Goal: Transaction & Acquisition: Purchase product/service

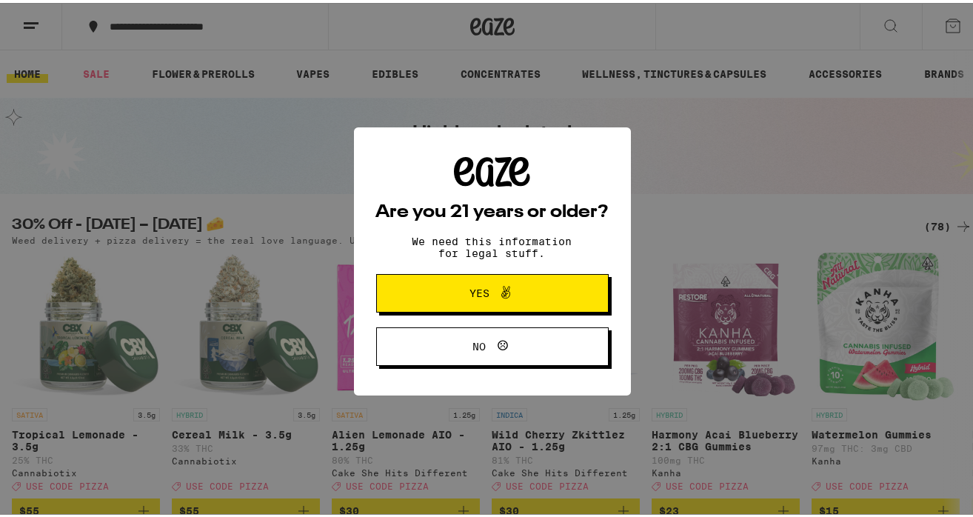
click at [537, 291] on span "Yes" at bounding box center [492, 290] width 113 height 19
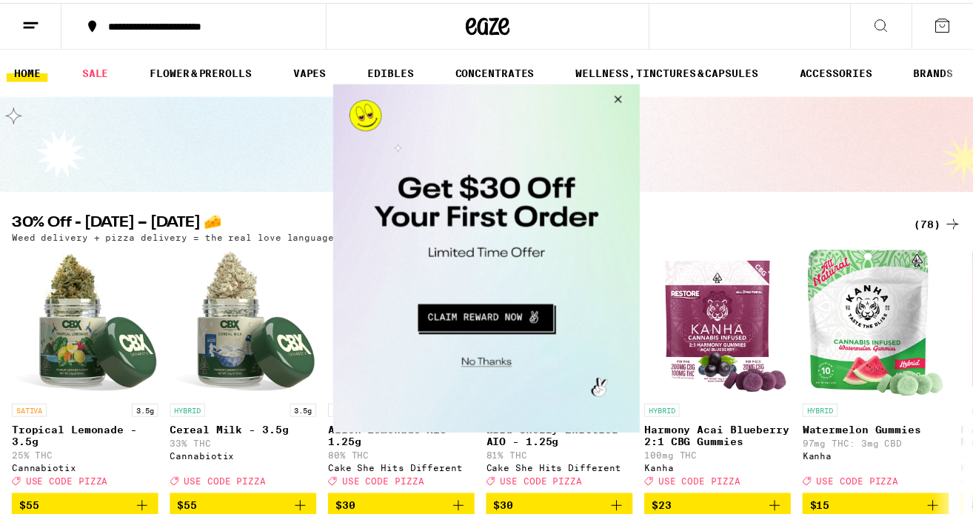
click at [620, 94] on button "Close Modal" at bounding box center [618, 102] width 40 height 36
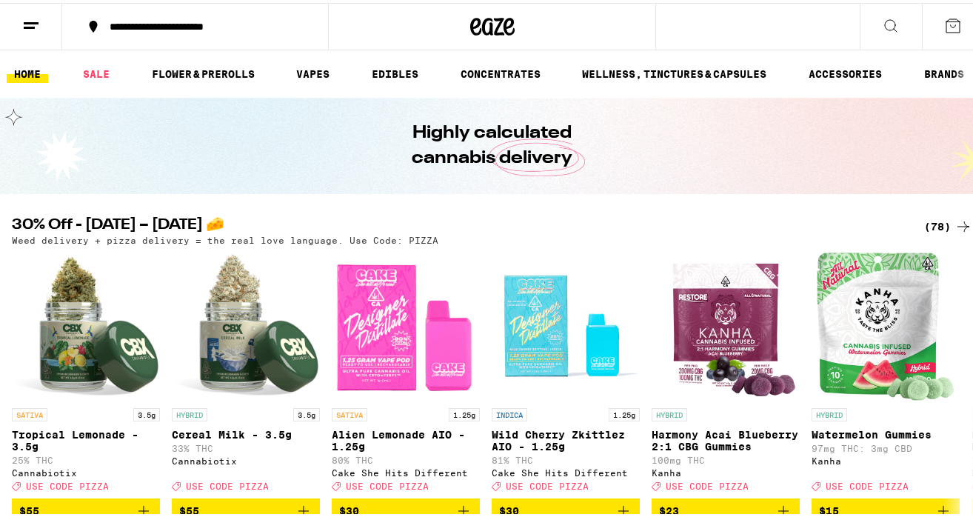
click at [924, 218] on div "(78)" at bounding box center [948, 224] width 48 height 18
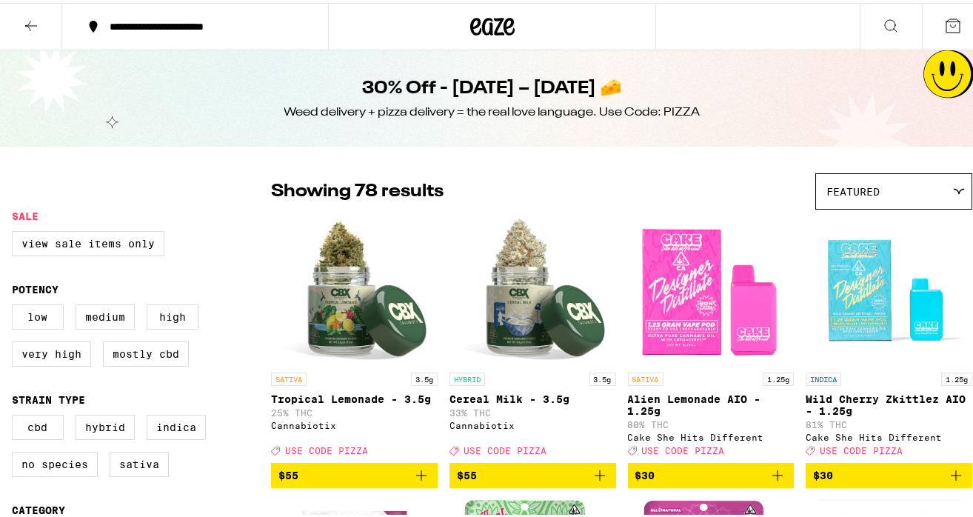
click at [878, 187] on div "Featured" at bounding box center [894, 188] width 156 height 35
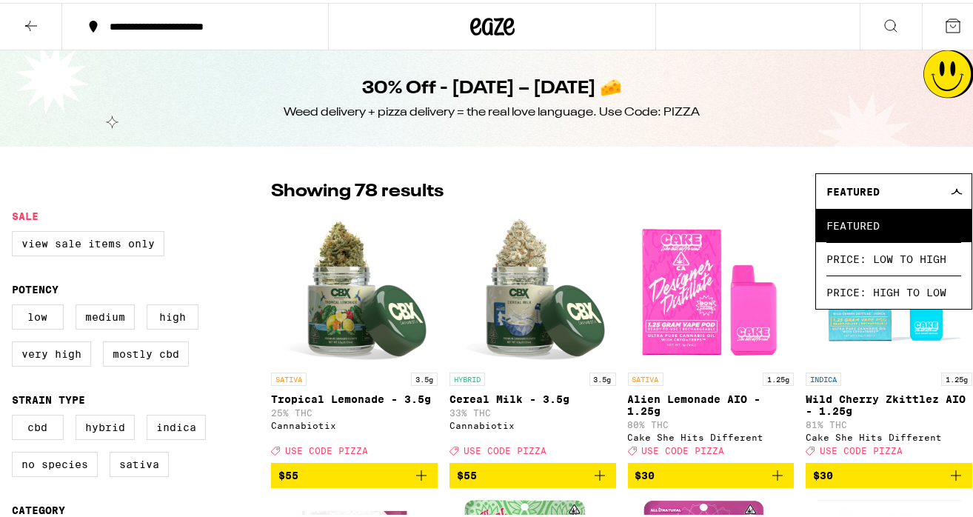
click at [878, 184] on div "Featured" at bounding box center [894, 188] width 156 height 35
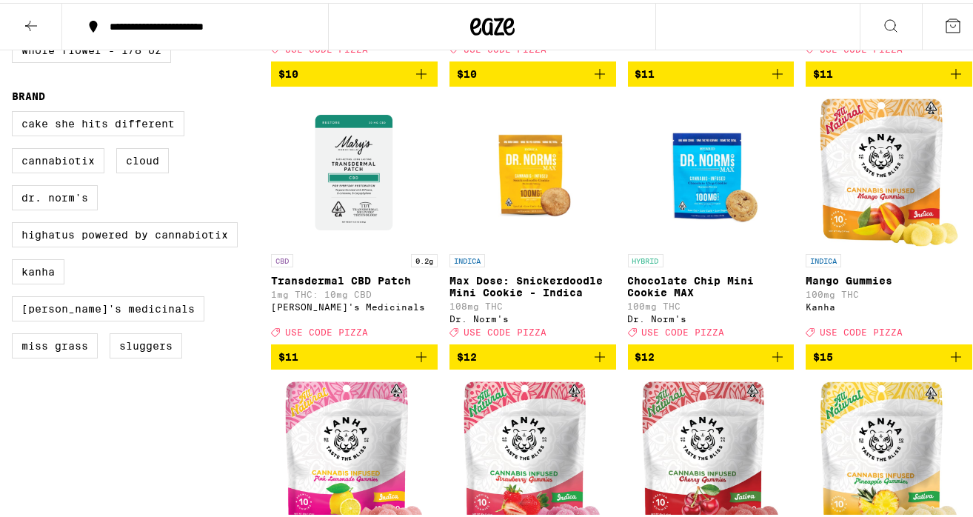
scroll to position [970, 0]
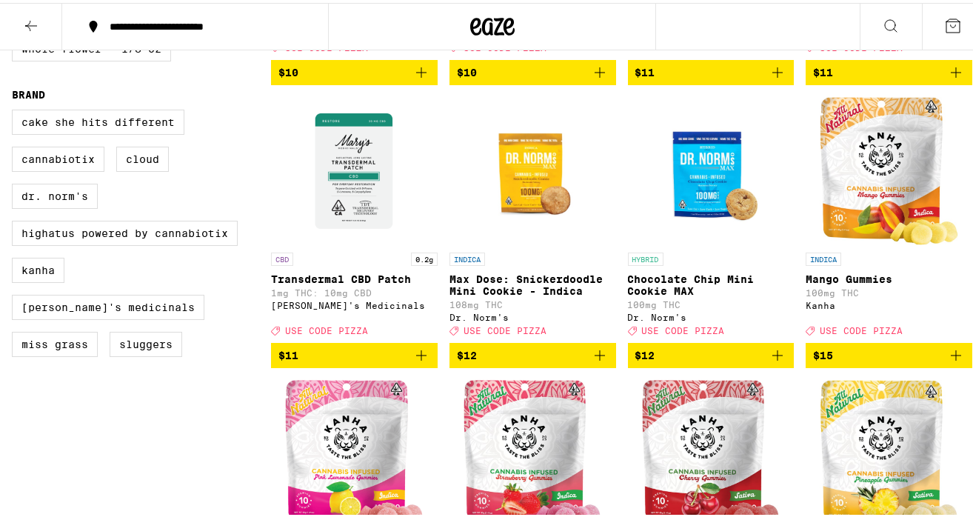
click at [947, 361] on icon "Add to bag" at bounding box center [956, 353] width 18 height 18
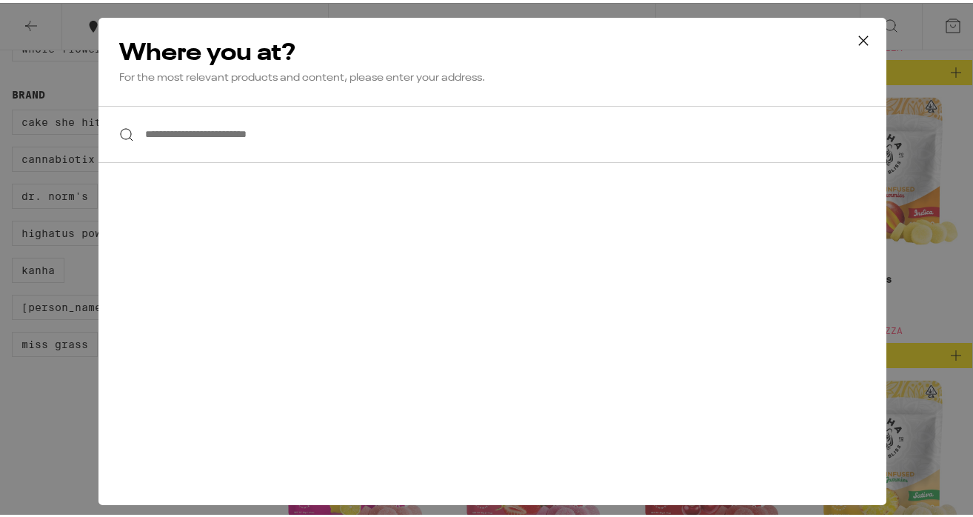
click at [234, 140] on input "**********" at bounding box center [493, 131] width 788 height 57
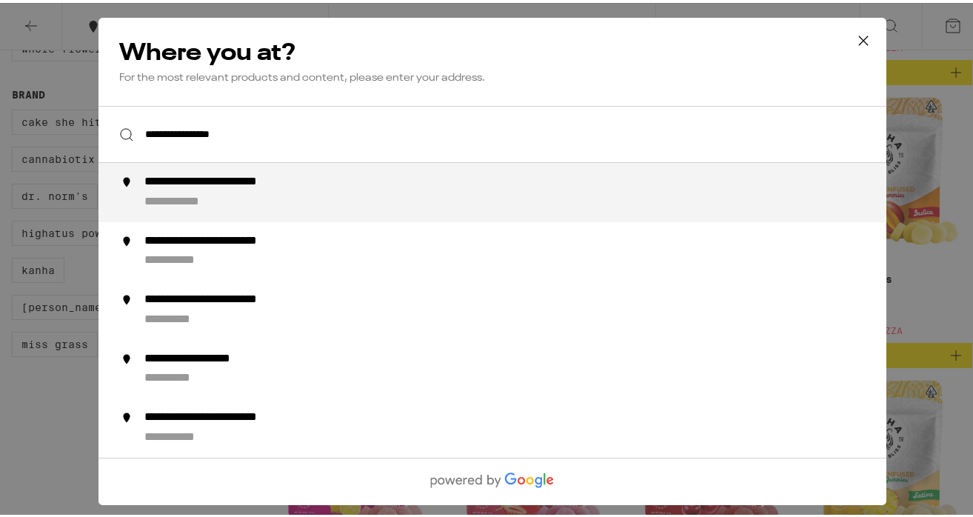
click at [200, 175] on div "**********" at bounding box center [239, 180] width 191 height 16
type input "**********"
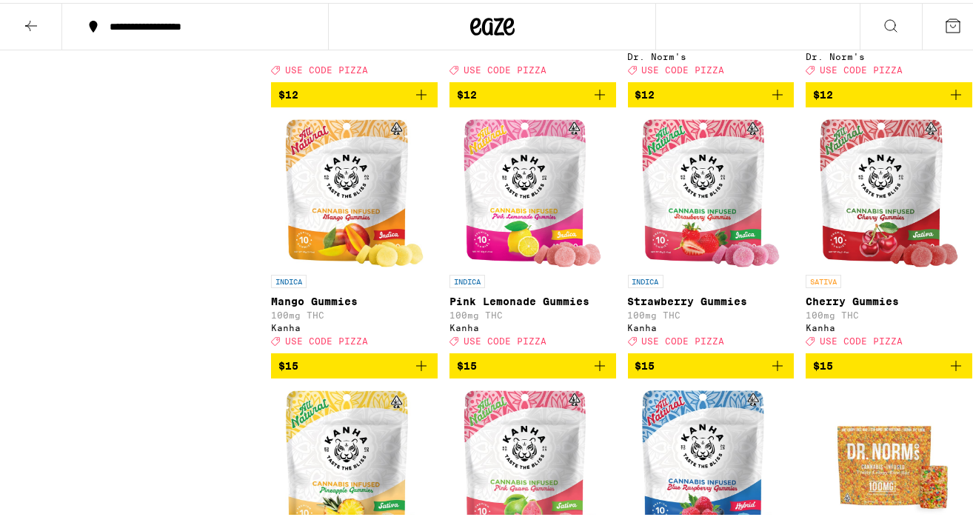
scroll to position [1237, 0]
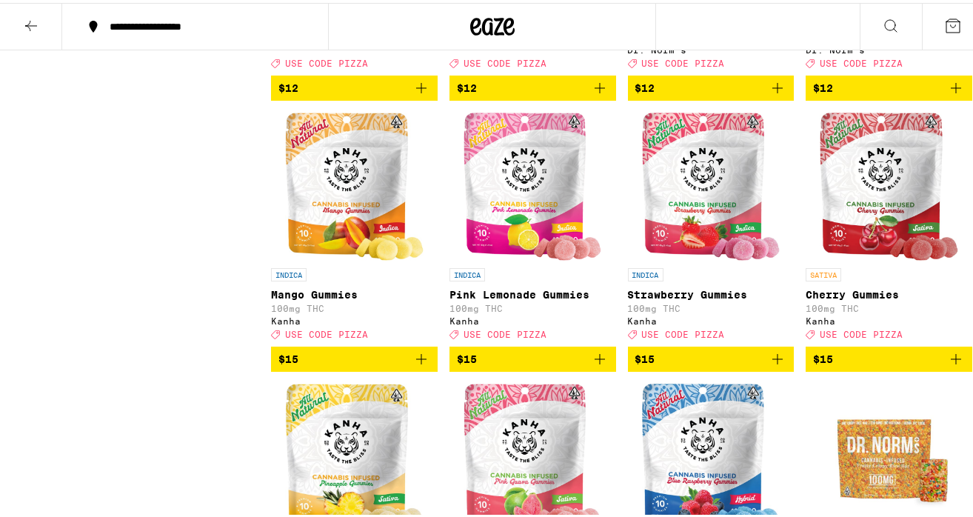
click at [593, 365] on icon "Add to bag" at bounding box center [600, 356] width 18 height 18
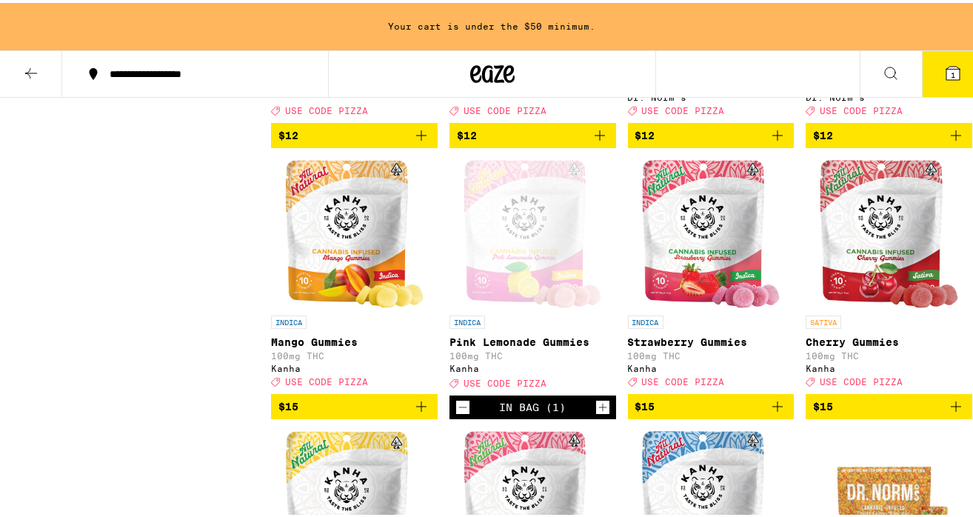
click at [773, 413] on icon "Add to bag" at bounding box center [778, 404] width 18 height 18
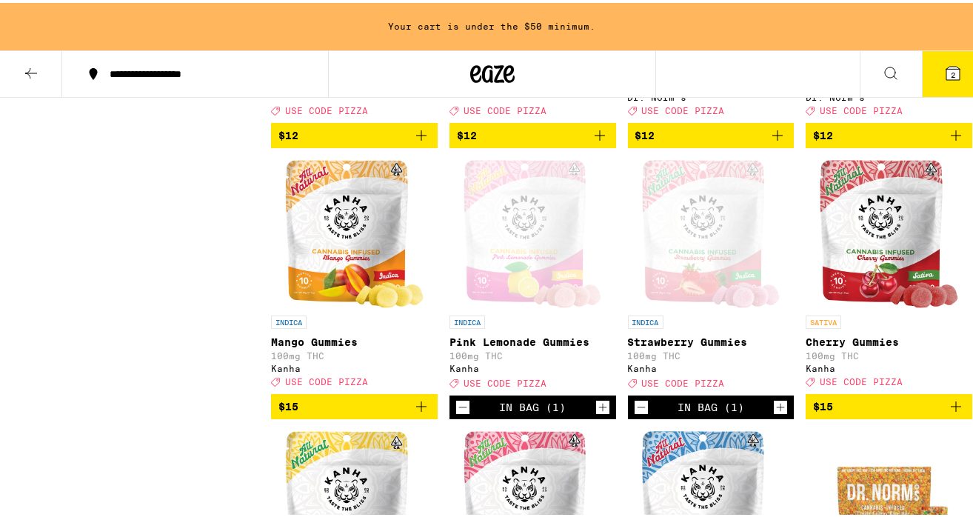
click at [951, 409] on icon "Add to bag" at bounding box center [956, 403] width 10 height 10
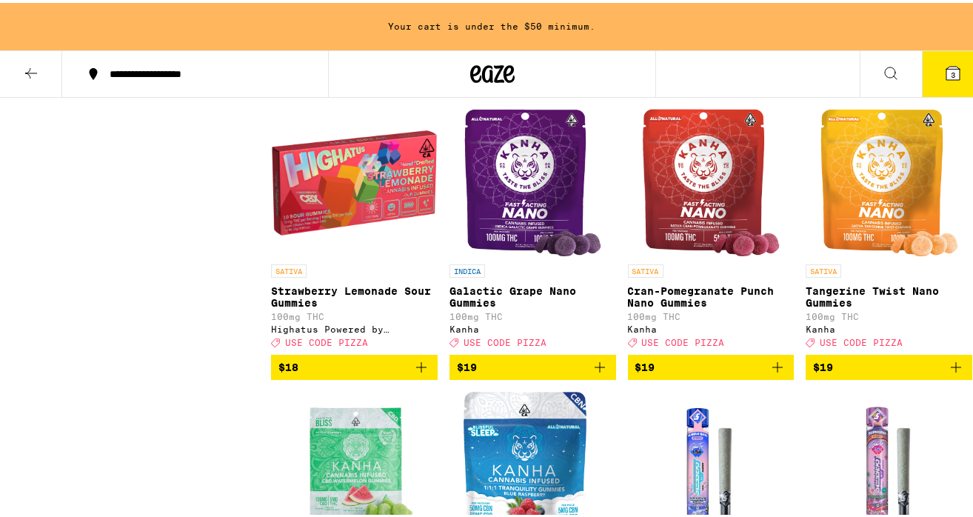
scroll to position [2388, 0]
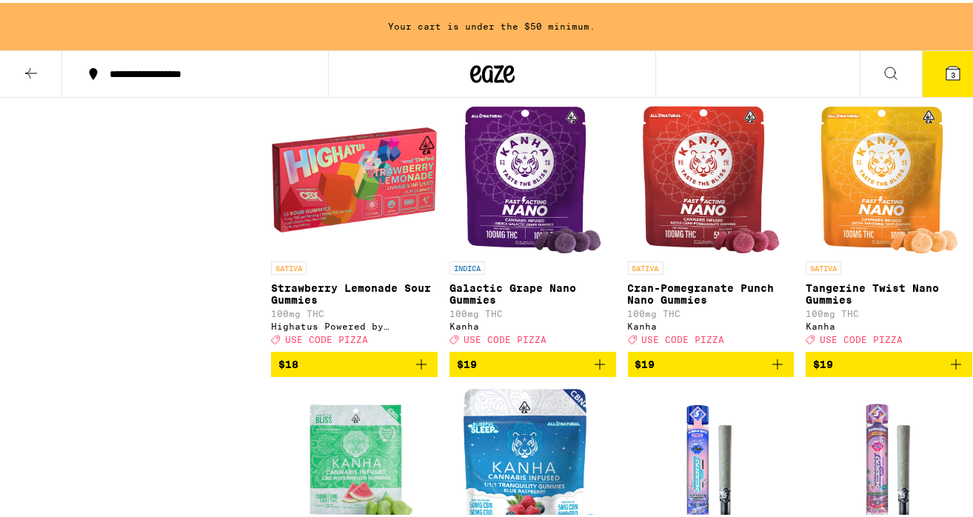
click at [769, 370] on icon "Add to bag" at bounding box center [778, 362] width 18 height 18
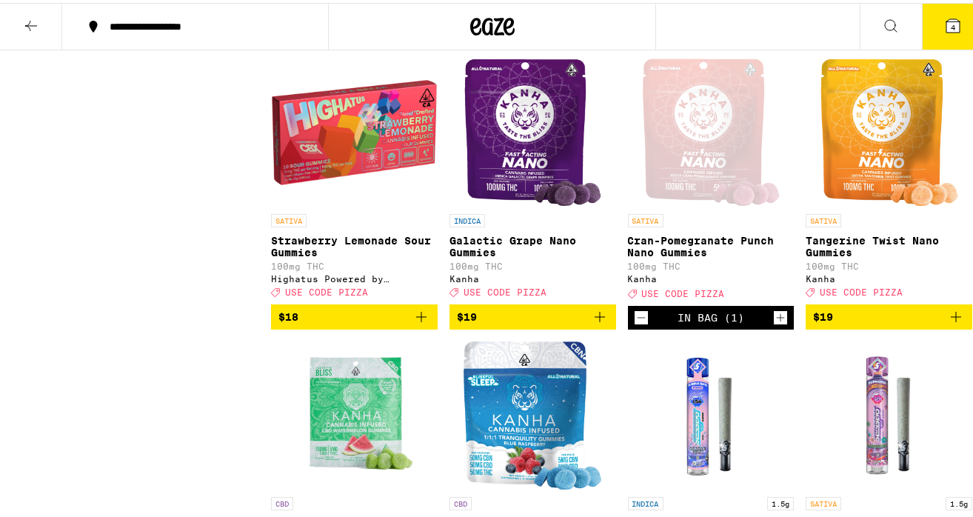
click at [595, 323] on icon "Add to bag" at bounding box center [600, 314] width 18 height 18
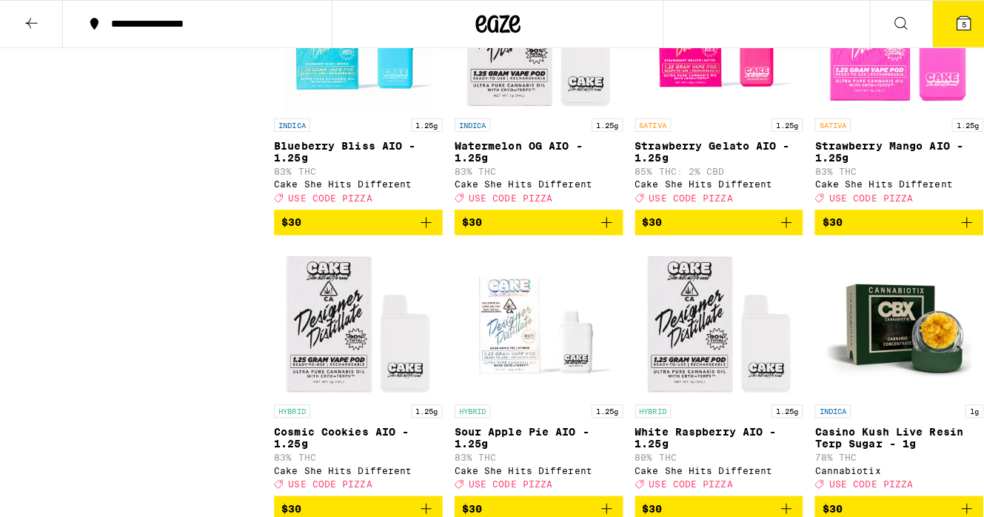
scroll to position [3334, 0]
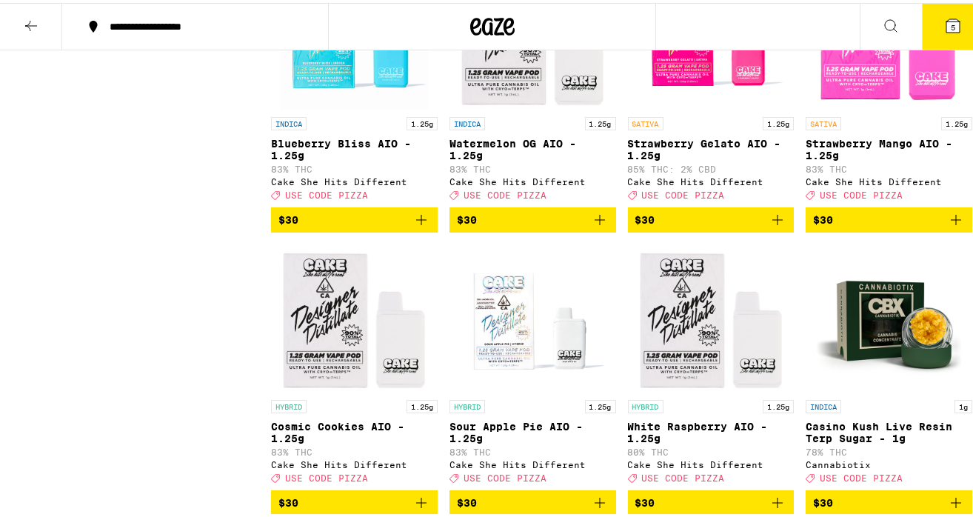
click at [852, 159] on p "Strawberry Mango AIO - 1.25g" at bounding box center [889, 147] width 167 height 24
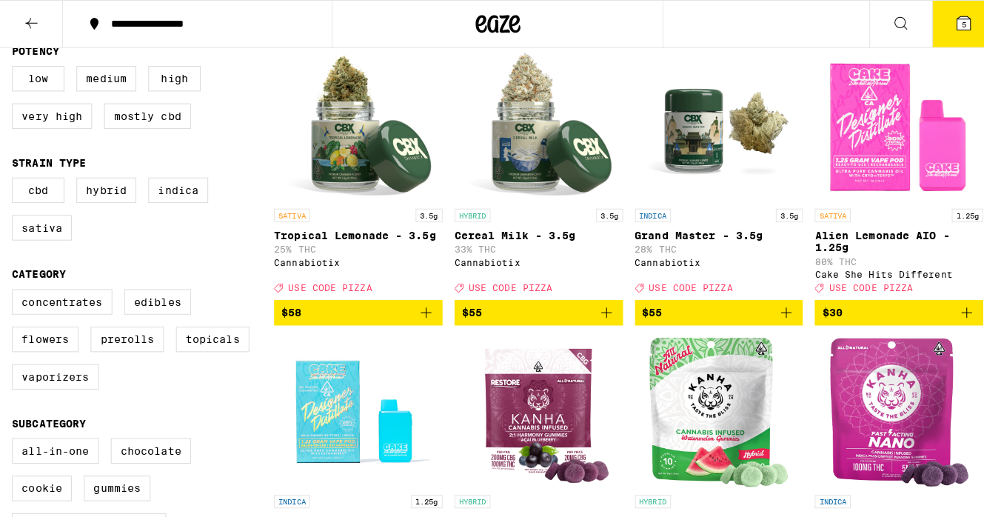
scroll to position [164, 0]
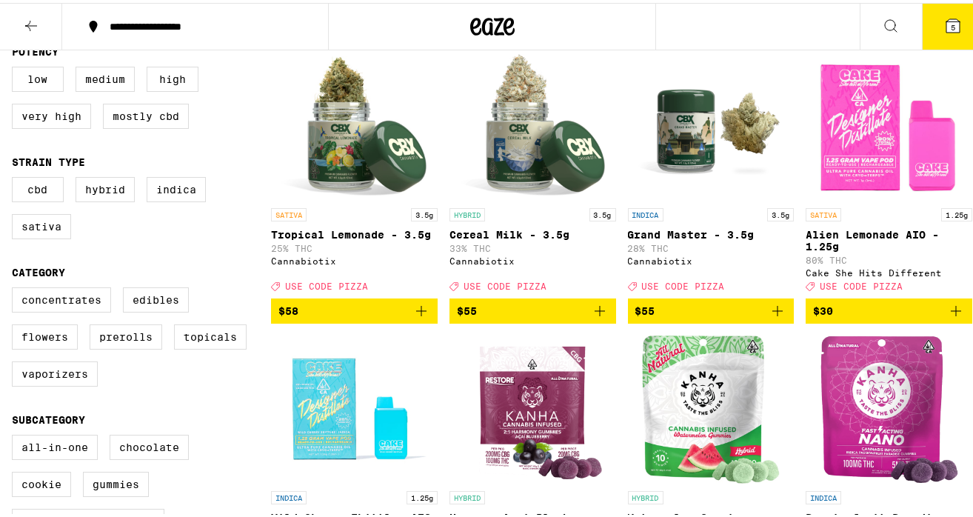
click at [873, 233] on p "Alien Lemonade AIO - 1.25g" at bounding box center [889, 238] width 167 height 24
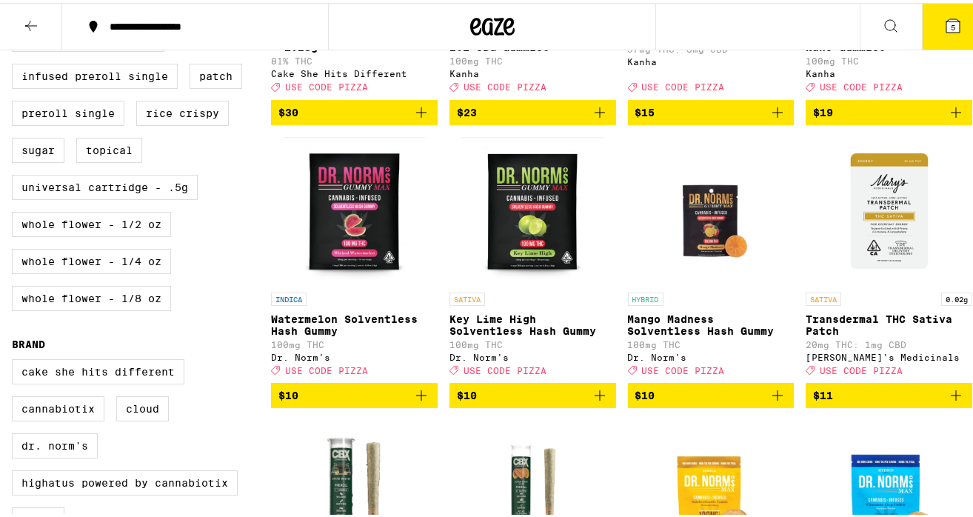
scroll to position [695, 0]
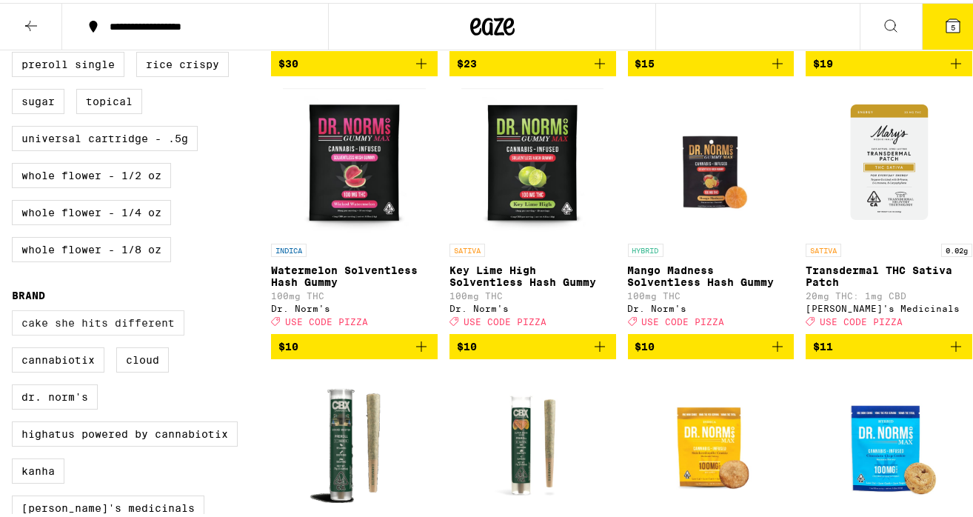
click at [160, 333] on label "Cake She Hits Different" at bounding box center [98, 319] width 173 height 25
click at [16, 310] on input "Cake She Hits Different" at bounding box center [15, 310] width 1 height 1
checkbox input "true"
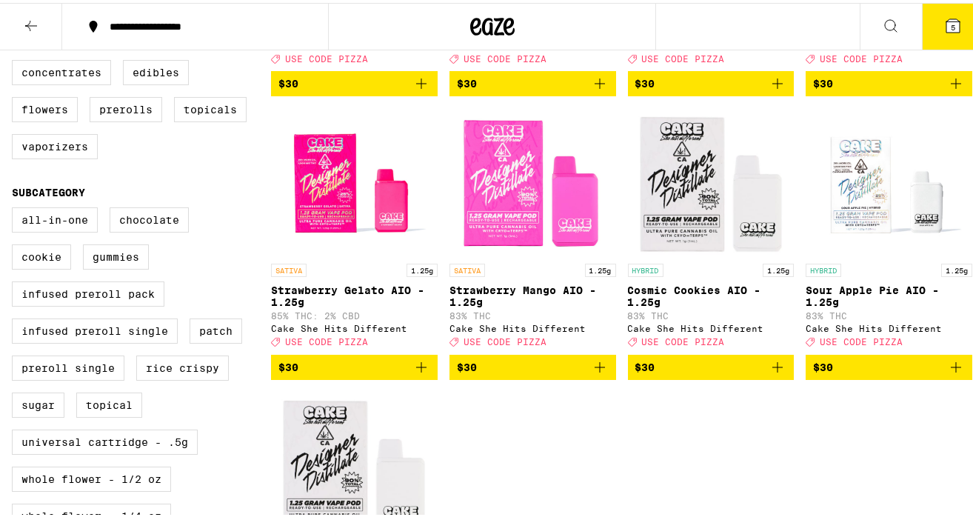
scroll to position [391, 0]
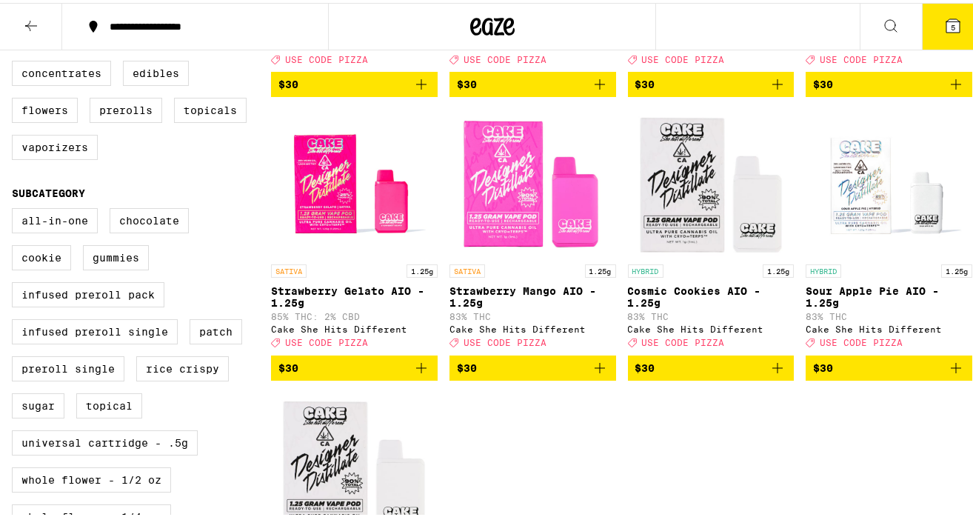
click at [418, 374] on icon "Add to bag" at bounding box center [422, 365] width 18 height 18
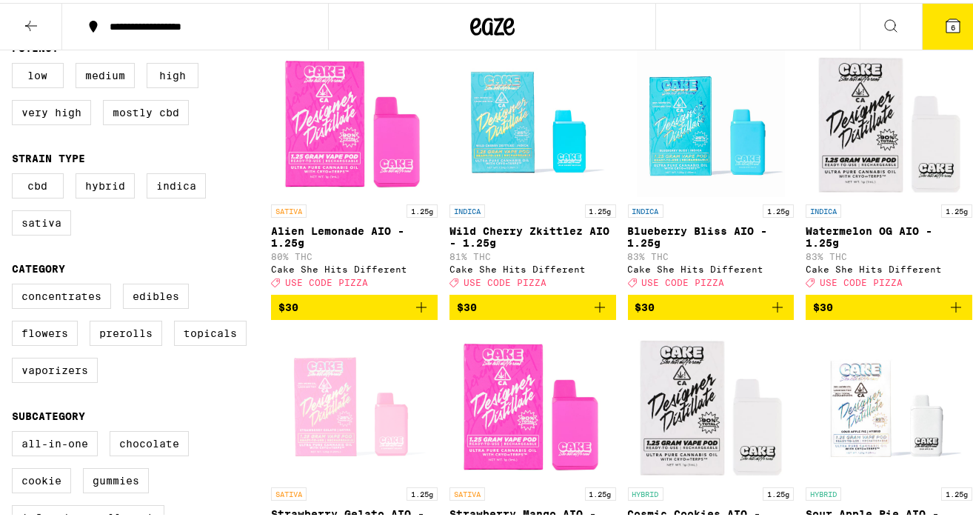
scroll to position [167, 0]
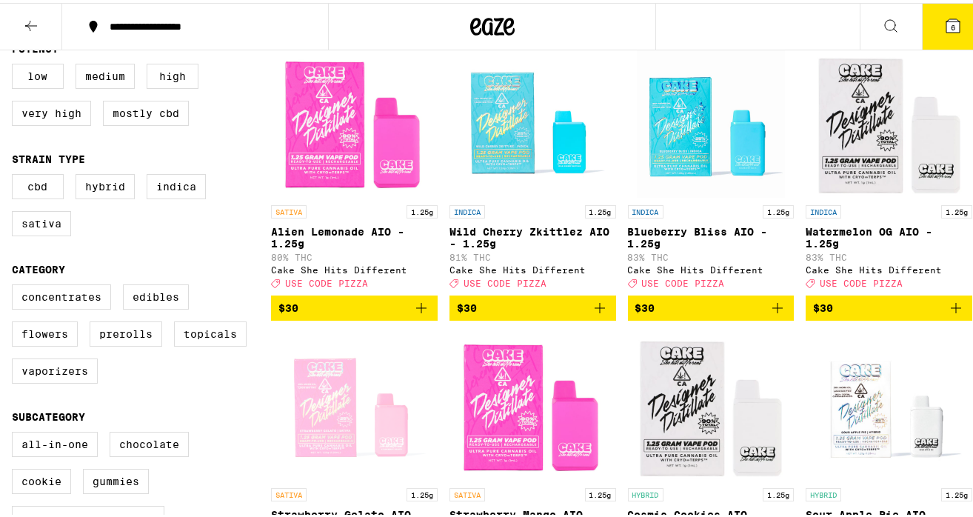
click at [698, 228] on p "Blueberry Bliss AIO - 1.25g" at bounding box center [711, 235] width 167 height 24
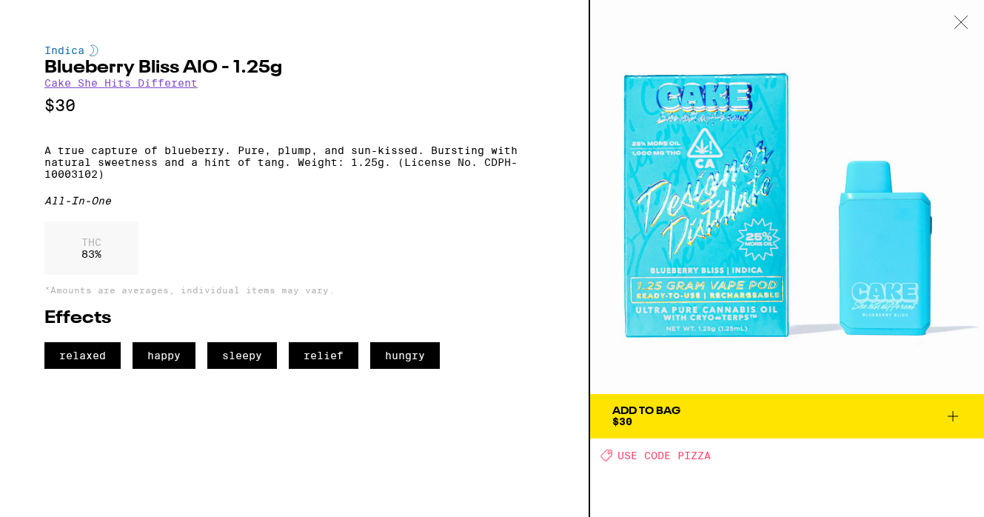
click at [966, 22] on icon at bounding box center [961, 22] width 15 height 13
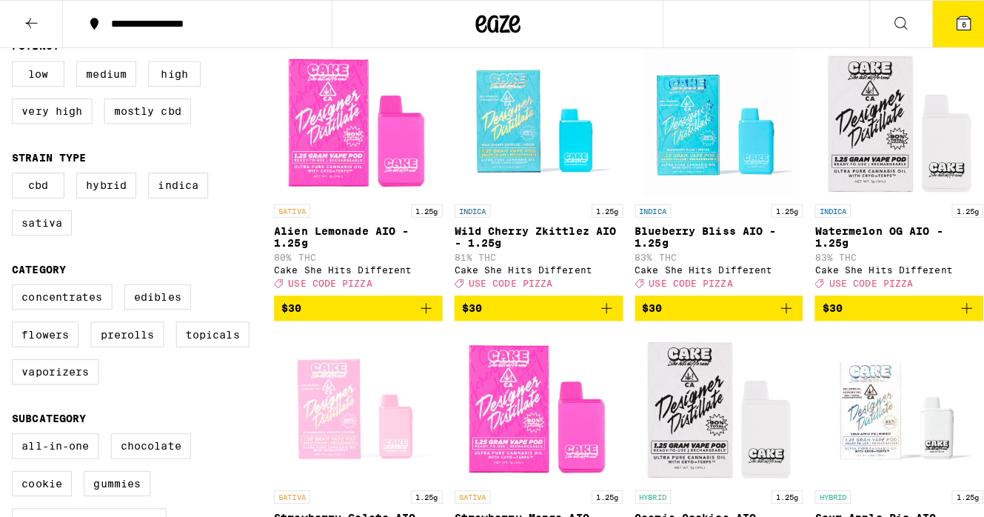
scroll to position [296, 0]
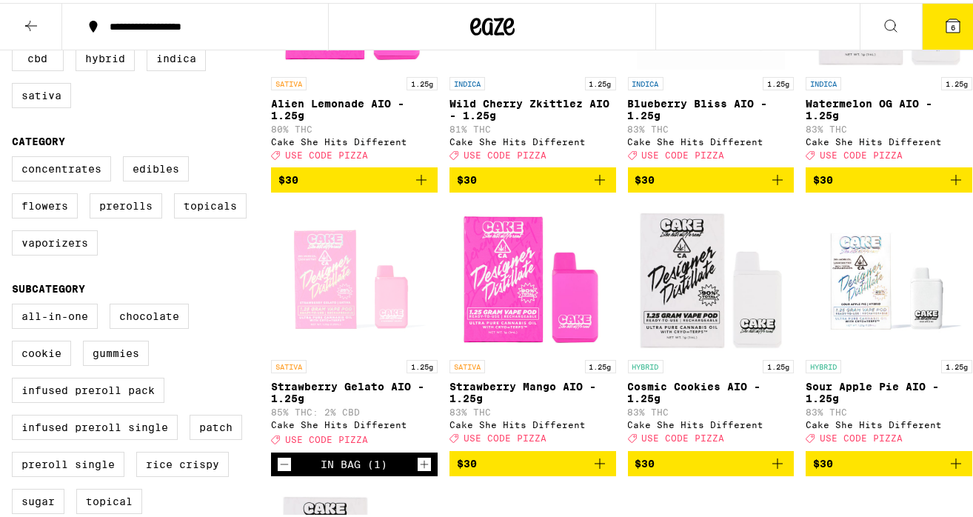
click at [955, 14] on button "6" at bounding box center [953, 24] width 62 height 46
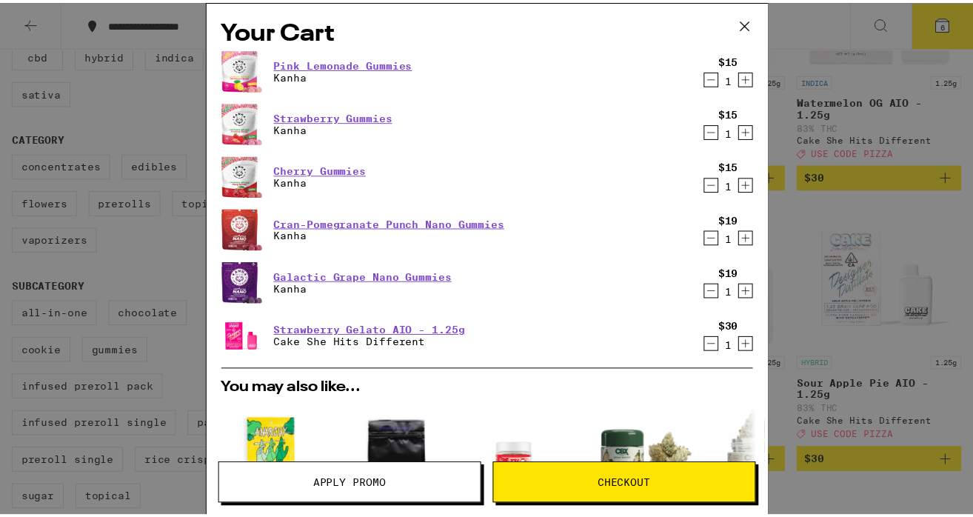
scroll to position [112, 0]
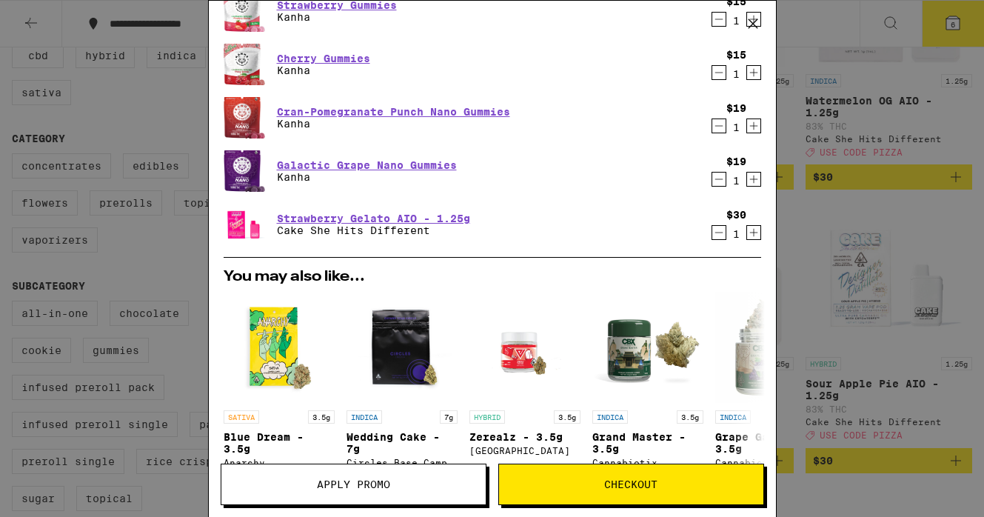
click at [426, 487] on span "Apply Promo" at bounding box center [353, 484] width 264 height 10
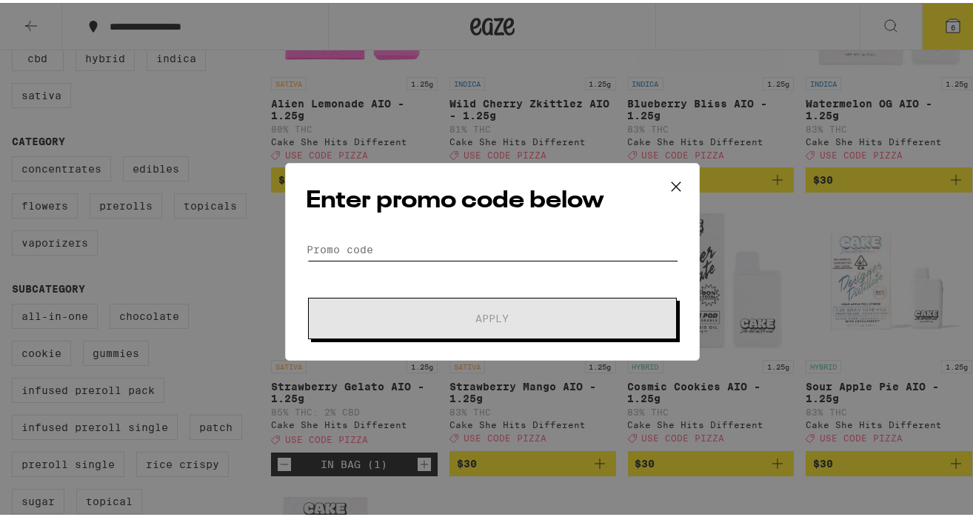
click at [467, 251] on input "Promo Code" at bounding box center [493, 247] width 372 height 22
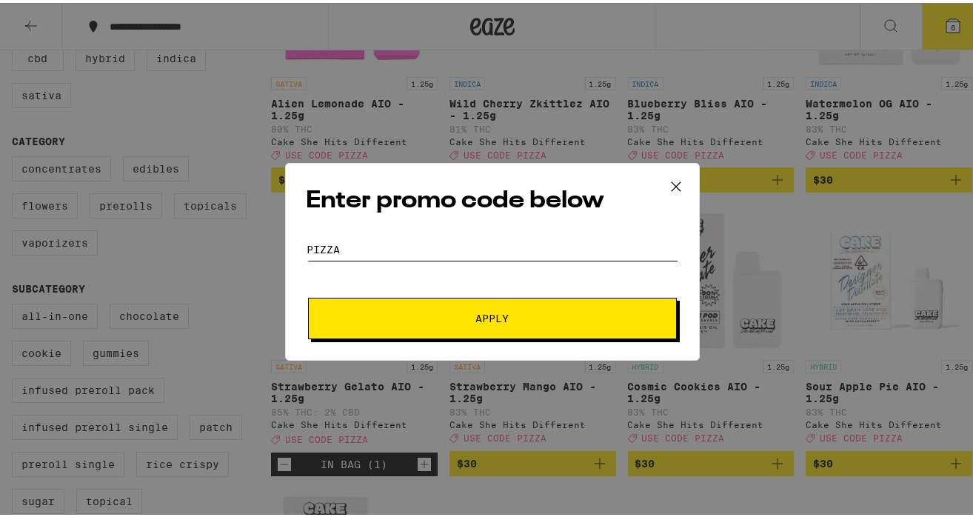
type input "pizza"
click at [448, 314] on span "Apply" at bounding box center [492, 315] width 267 height 10
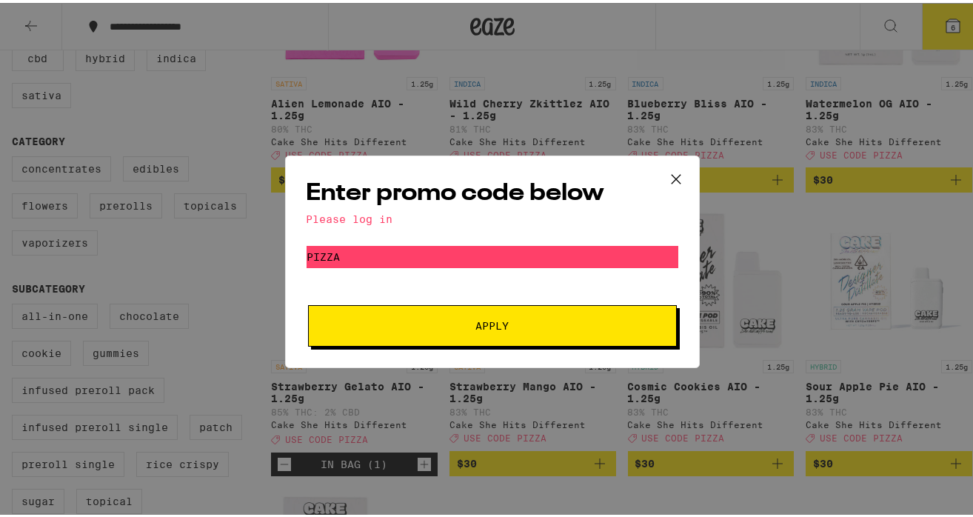
click at [364, 218] on div "Please log in" at bounding box center [493, 216] width 372 height 12
click at [399, 327] on span "Apply" at bounding box center [492, 323] width 267 height 10
click at [668, 170] on icon at bounding box center [676, 176] width 22 height 22
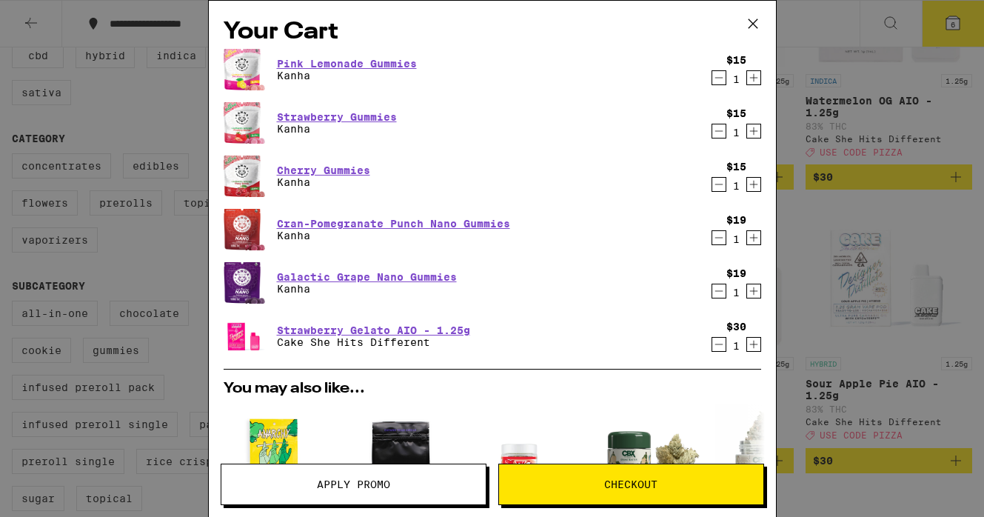
click at [748, 22] on icon at bounding box center [753, 24] width 22 height 22
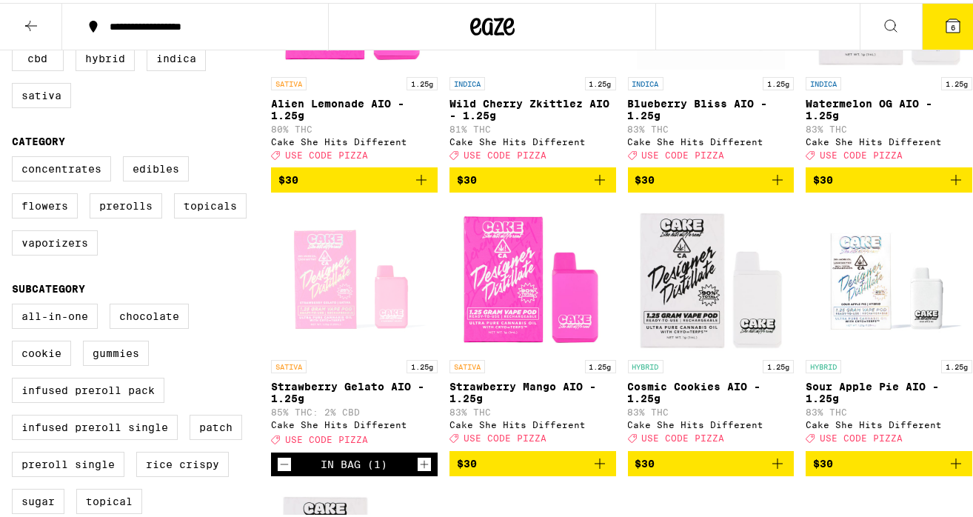
click at [44, 24] on button at bounding box center [31, 24] width 62 height 47
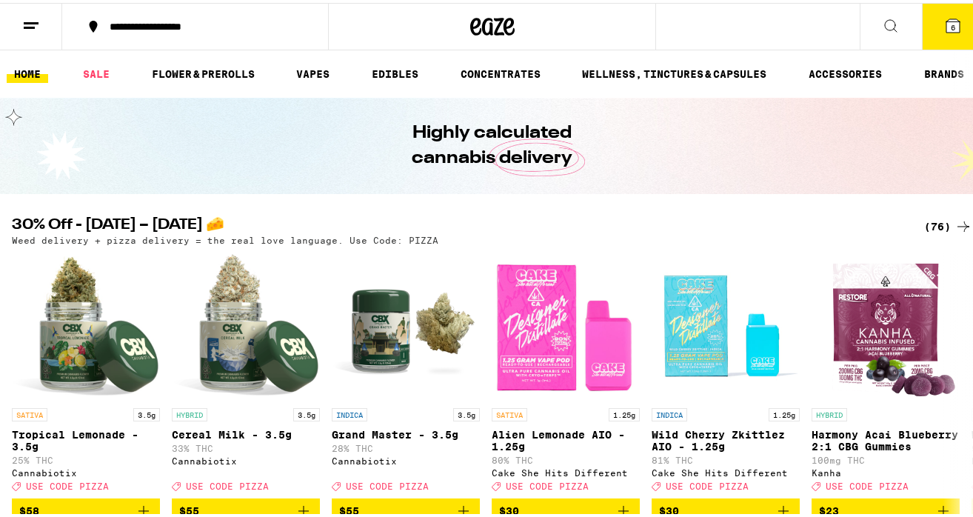
click at [25, 24] on line at bounding box center [29, 24] width 11 height 0
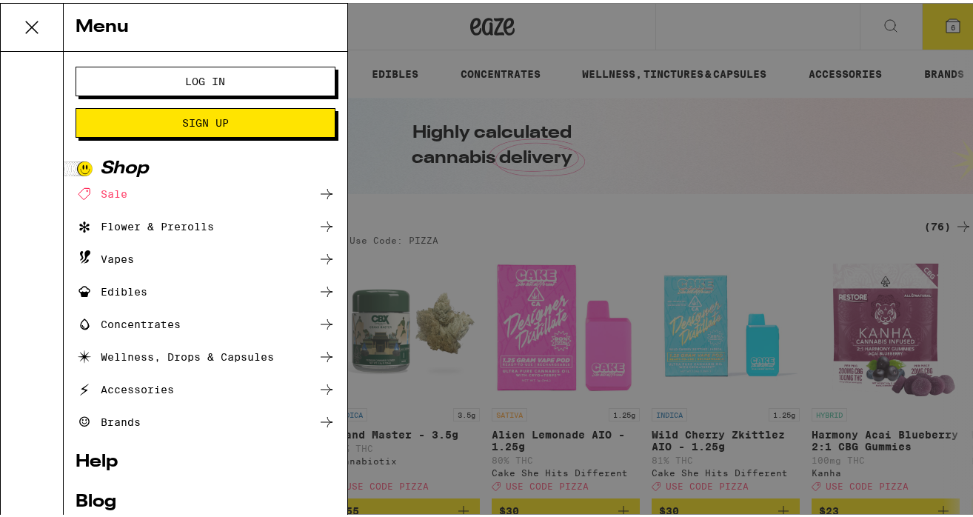
click at [35, 19] on div "Menu Log In Sign Up Shop Sale Flower & Prerolls Vapes Edibles Concentrates Well…" at bounding box center [492, 258] width 984 height 517
click at [28, 30] on div "Menu" at bounding box center [174, 25] width 347 height 48
click at [24, 21] on div "Menu Log In Sign Up Shop Sale Flower & Prerolls Vapes Edibles Concentrates Well…" at bounding box center [492, 258] width 984 height 517
click at [496, 36] on div "Menu Log In Sign Up Shop Sale Flower & Prerolls Vapes Edibles Concentrates Well…" at bounding box center [492, 258] width 984 height 517
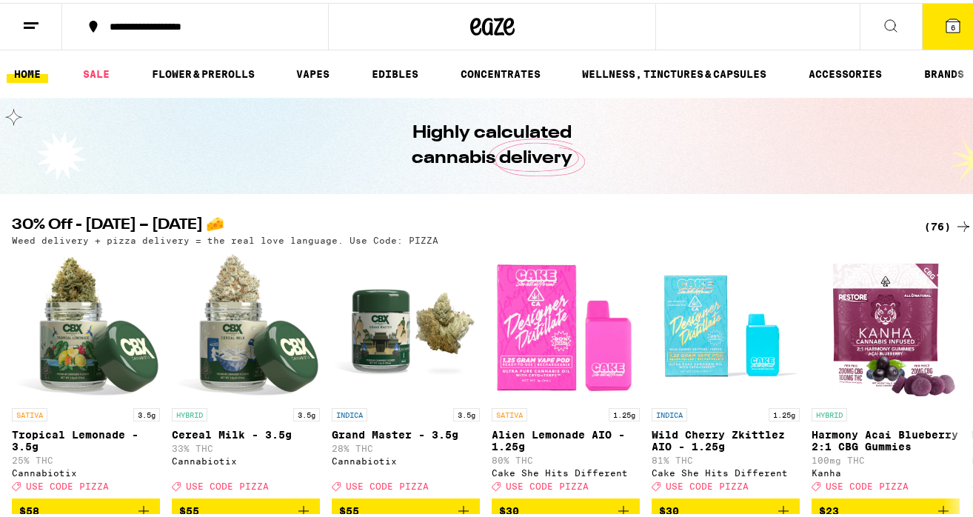
click at [18, 21] on button at bounding box center [31, 24] width 62 height 47
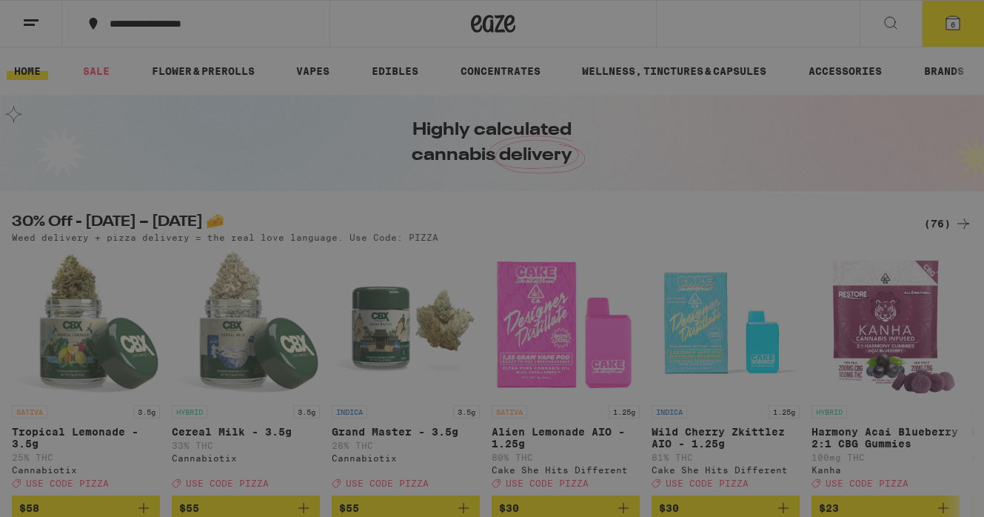
click at [165, 75] on span "Log In" at bounding box center [206, 78] width 140 height 10
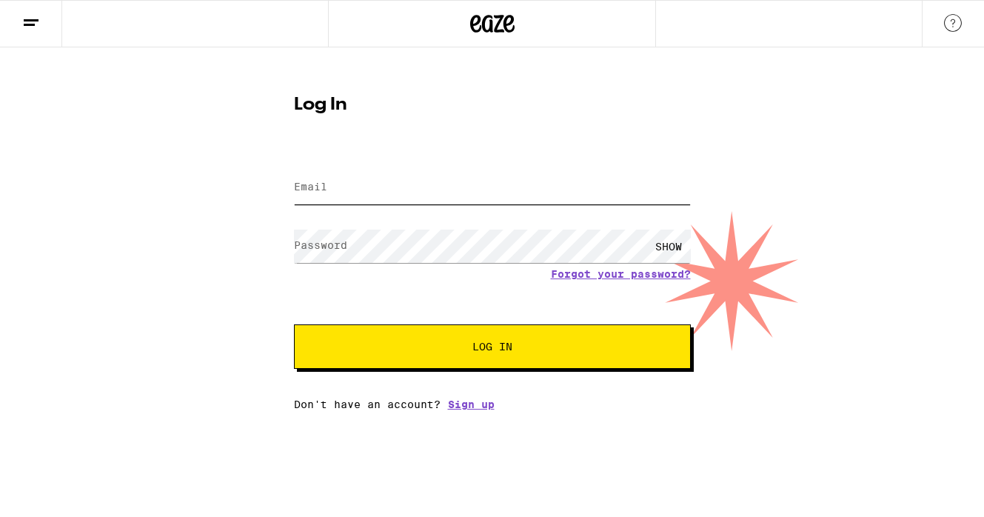
type input "[PERSON_NAME][EMAIL_ADDRESS][PERSON_NAME][DOMAIN_NAME]"
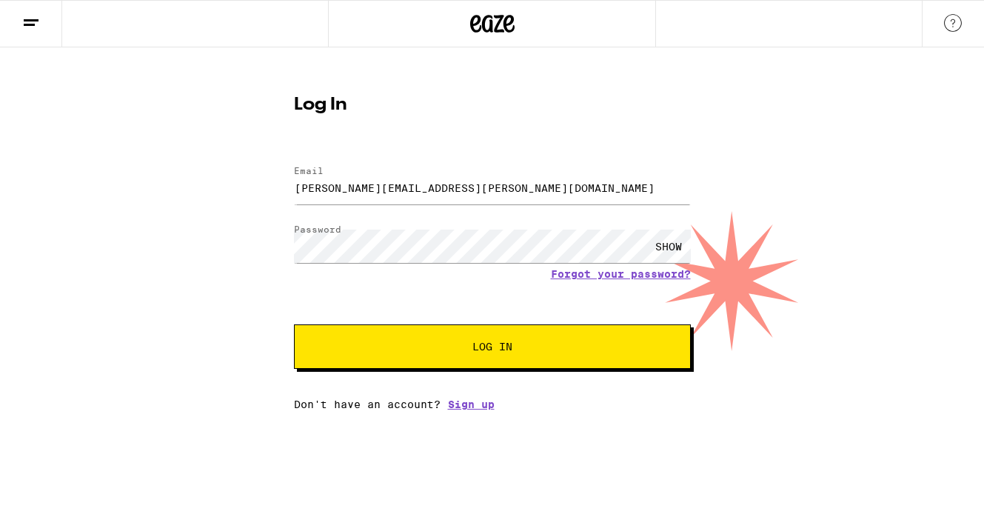
click at [378, 339] on button "Log In" at bounding box center [492, 346] width 397 height 44
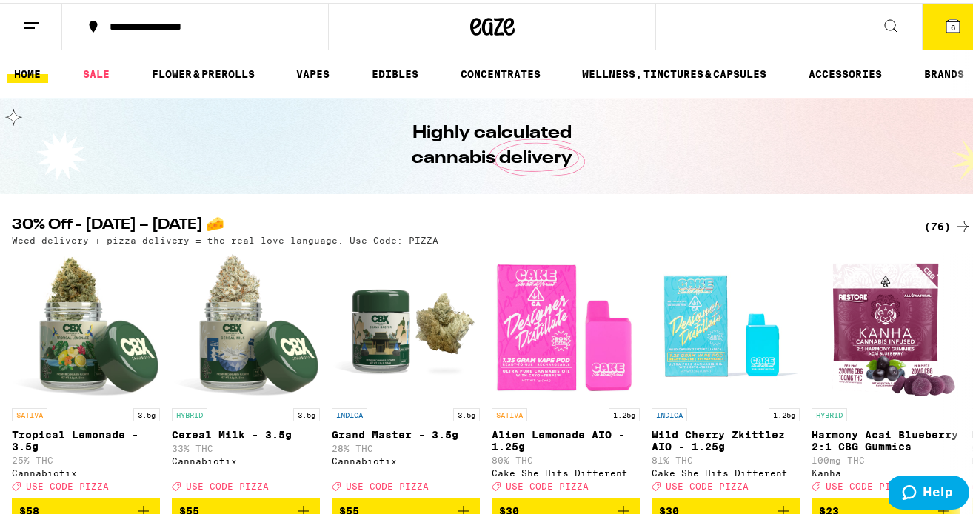
click at [951, 29] on span "6" at bounding box center [953, 24] width 4 height 9
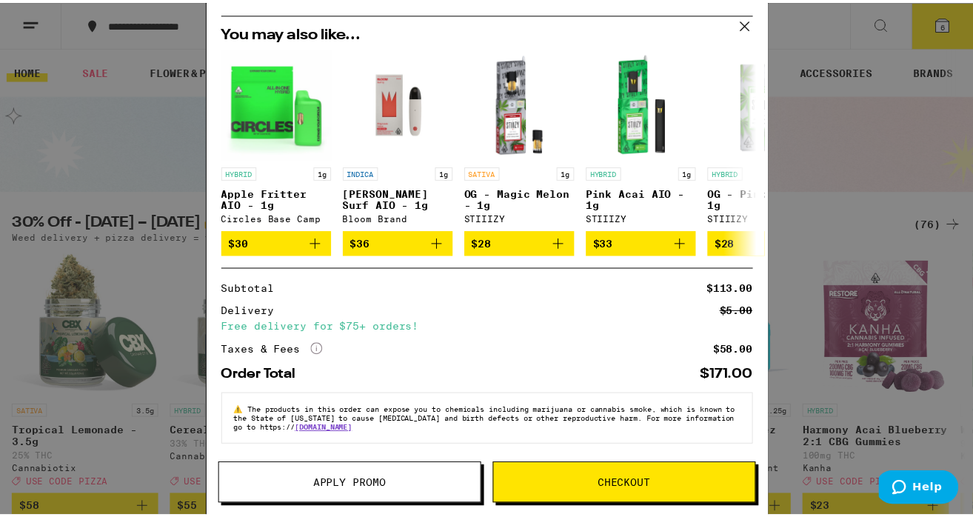
scroll to position [361, 0]
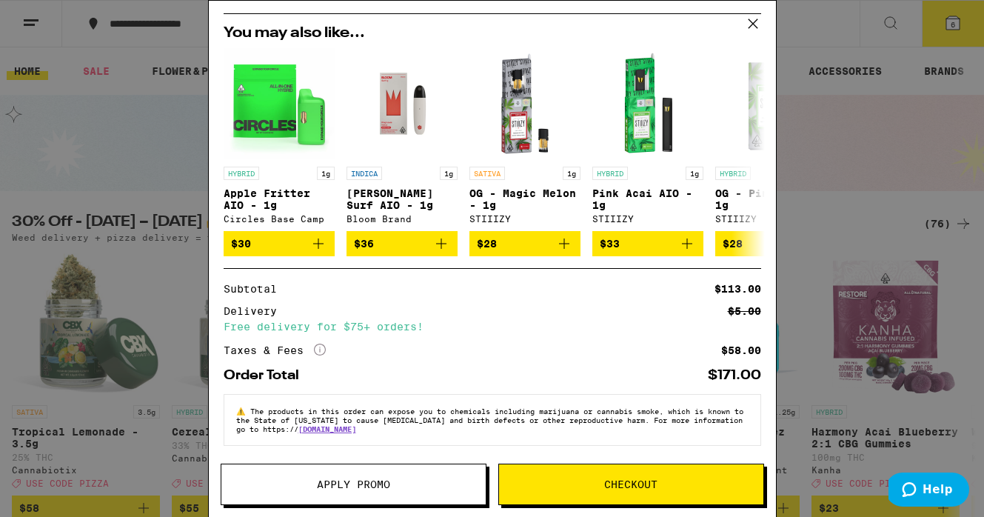
click at [354, 484] on span "Apply Promo" at bounding box center [353, 484] width 73 height 10
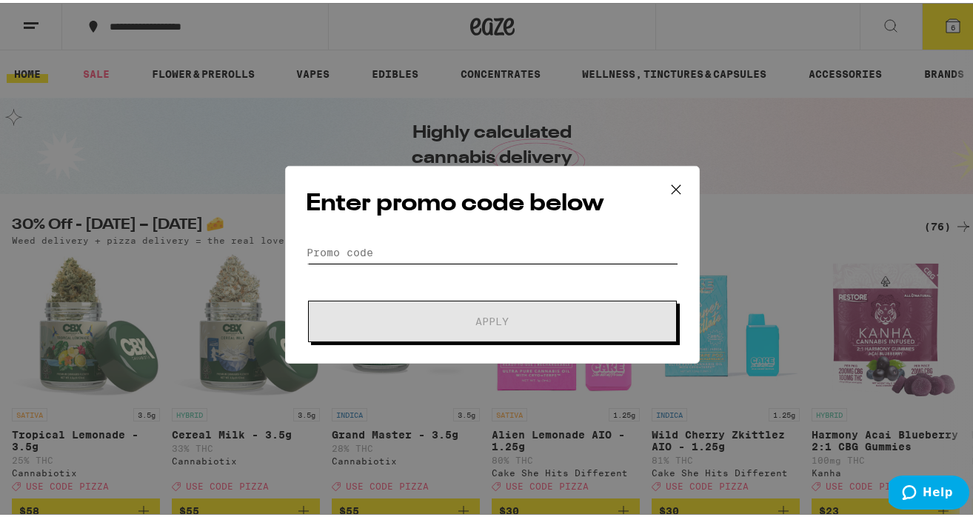
click at [356, 244] on input "Promo Code" at bounding box center [493, 247] width 372 height 22
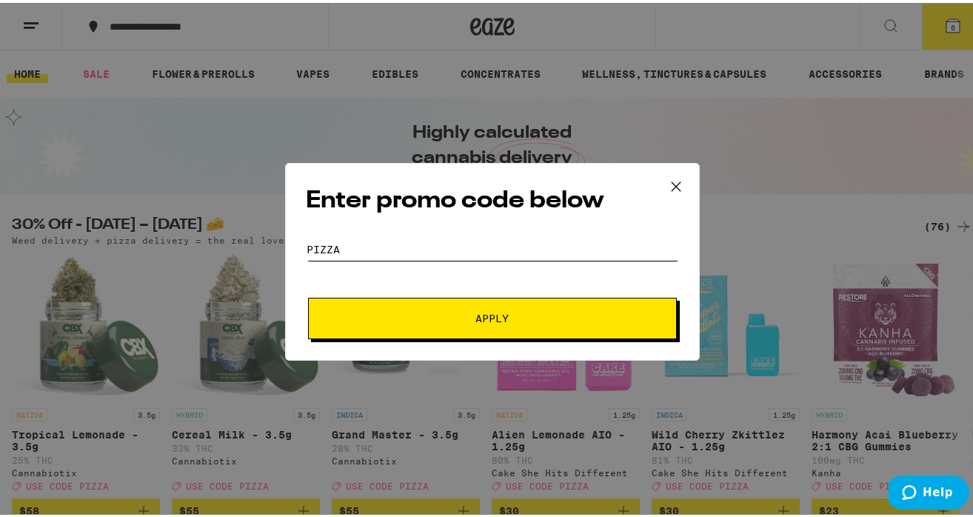
type input "pizza"
click at [363, 325] on button "Apply" at bounding box center [492, 315] width 369 height 41
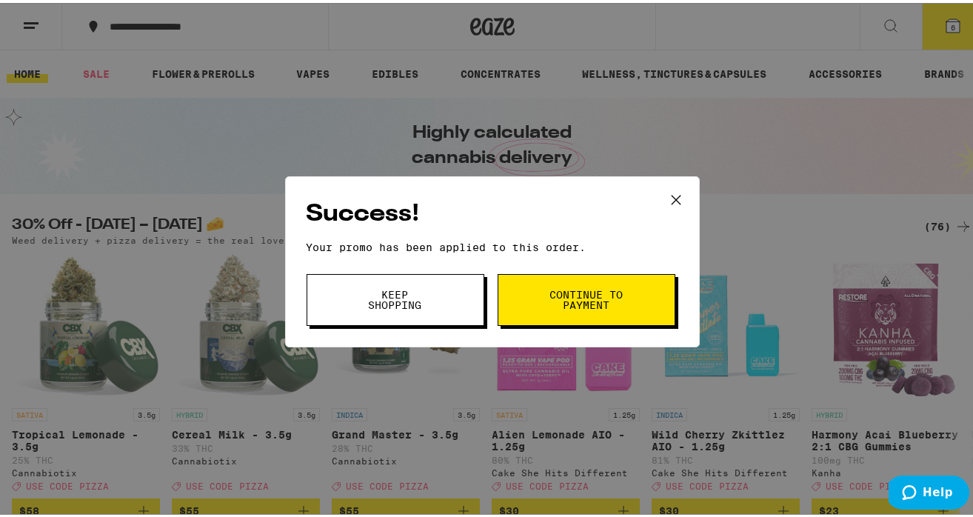
click at [549, 300] on span "Continue to payment" at bounding box center [587, 297] width 76 height 21
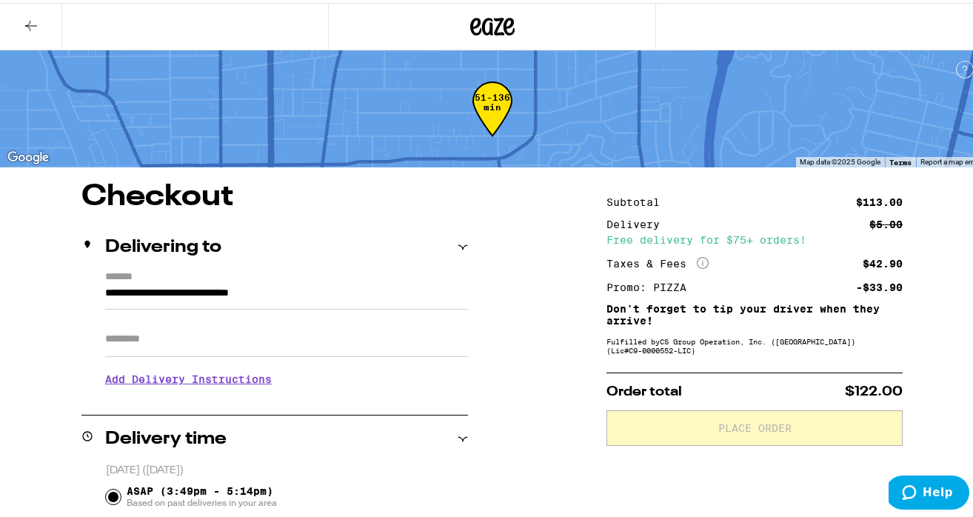
click at [477, 13] on icon at bounding box center [492, 23] width 44 height 27
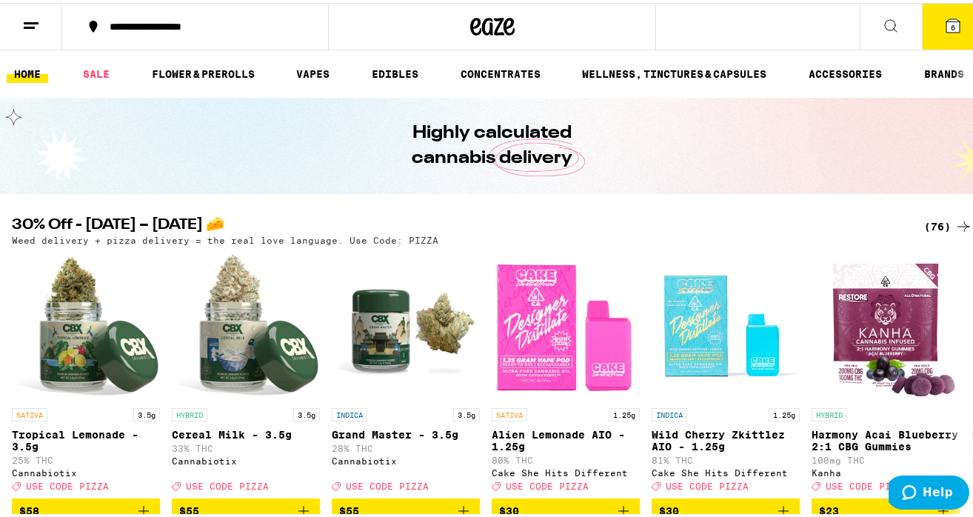
click at [930, 24] on button "6" at bounding box center [953, 24] width 62 height 46
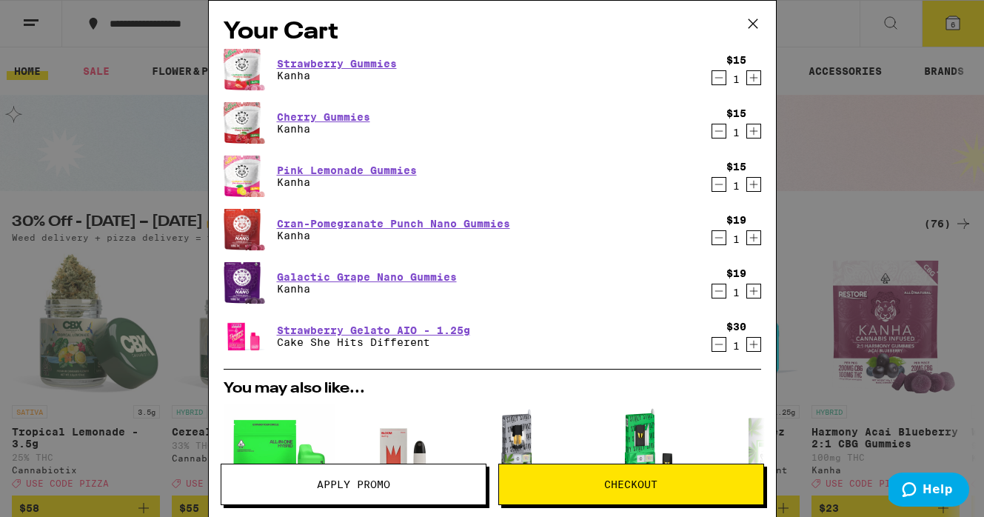
click at [713, 131] on icon "Decrement" at bounding box center [719, 131] width 13 height 18
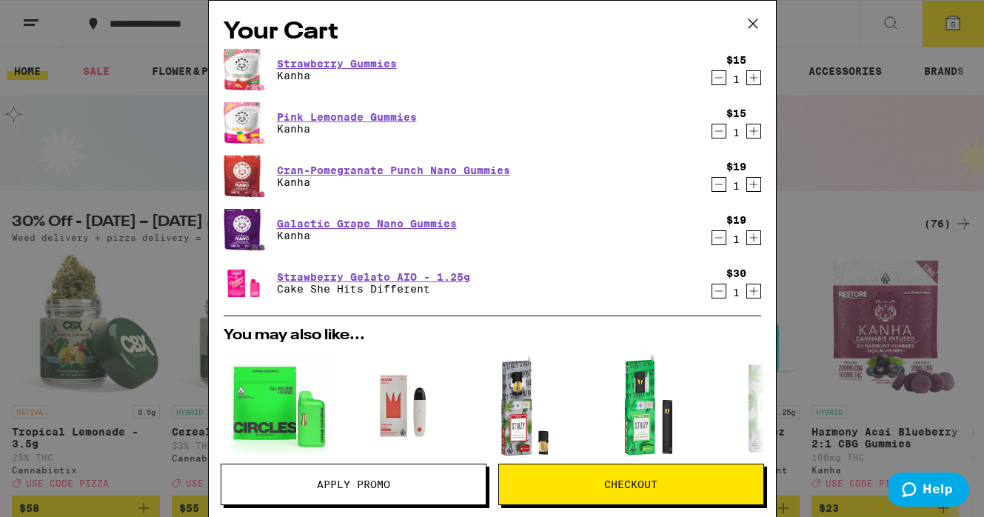
click at [618, 483] on span "Checkout" at bounding box center [630, 484] width 53 height 10
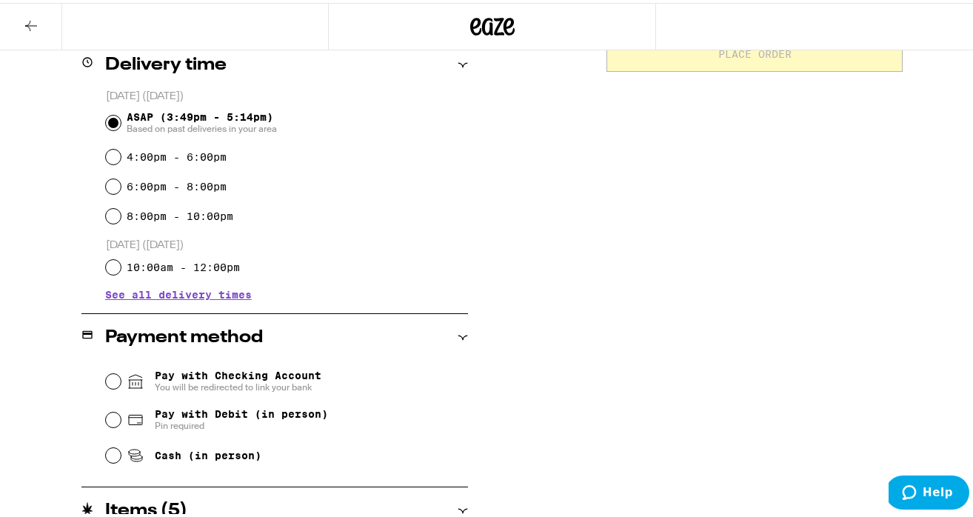
scroll to position [386, 0]
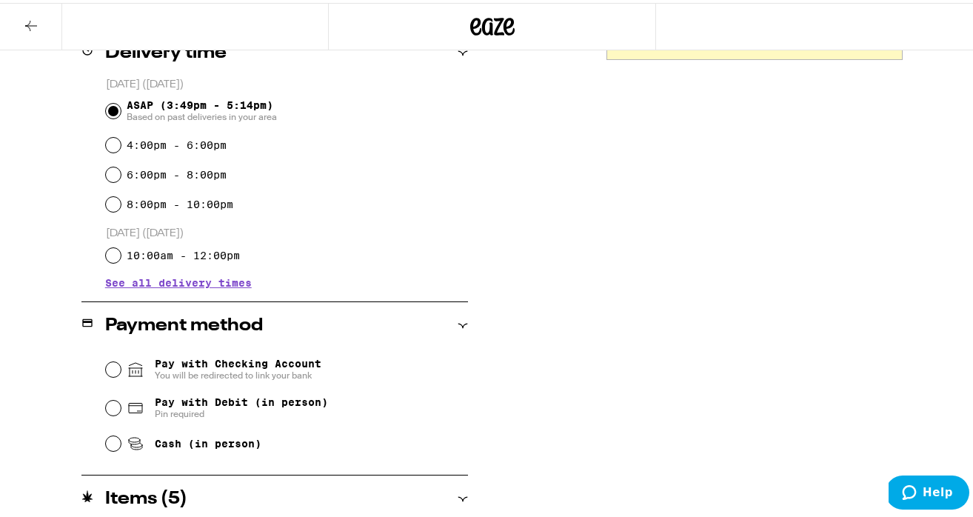
click at [107, 445] on input "Cash (in person)" at bounding box center [113, 440] width 15 height 15
radio input "true"
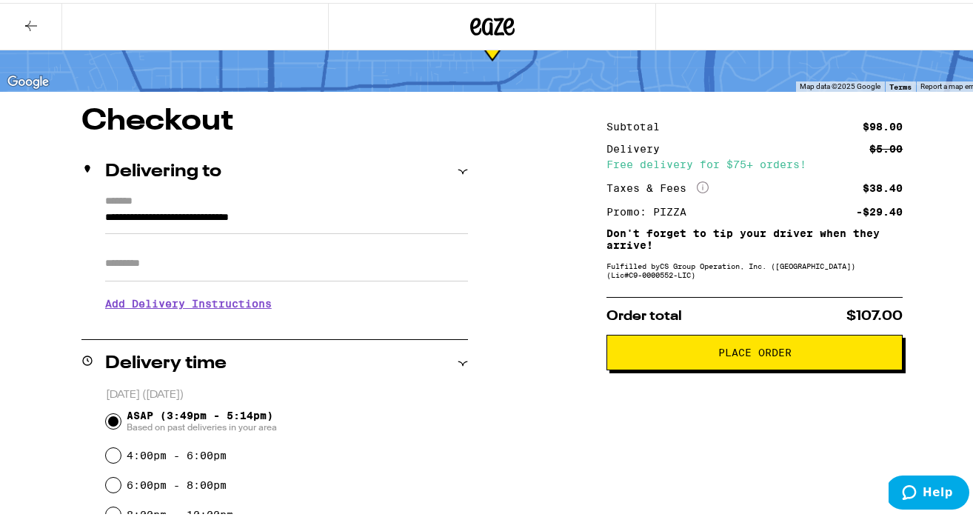
scroll to position [68, 0]
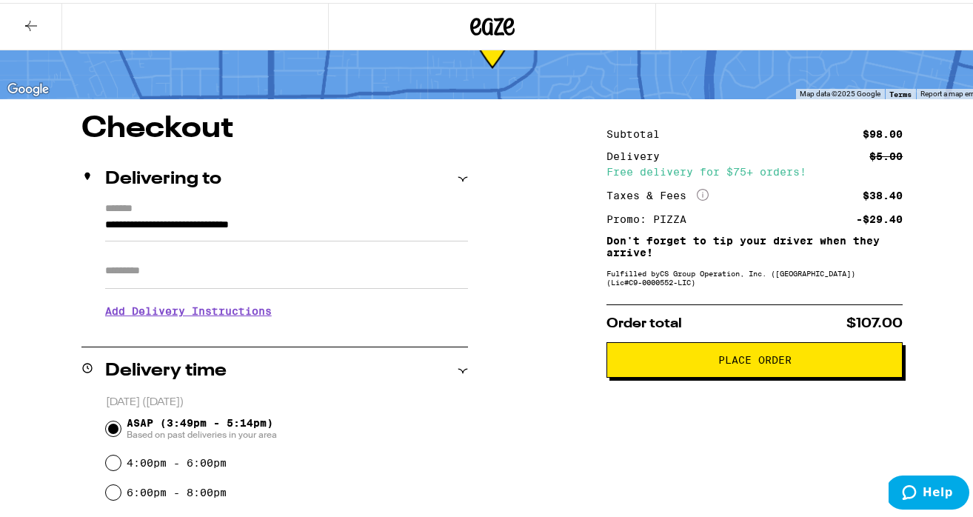
click at [675, 358] on span "Place Order" at bounding box center [754, 357] width 271 height 10
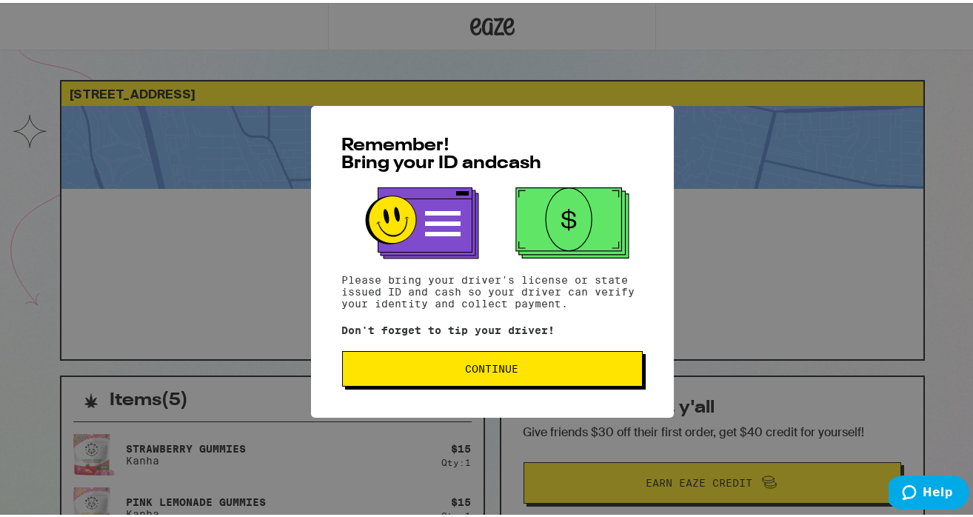
click at [576, 367] on span "Continue" at bounding box center [493, 366] width 276 height 10
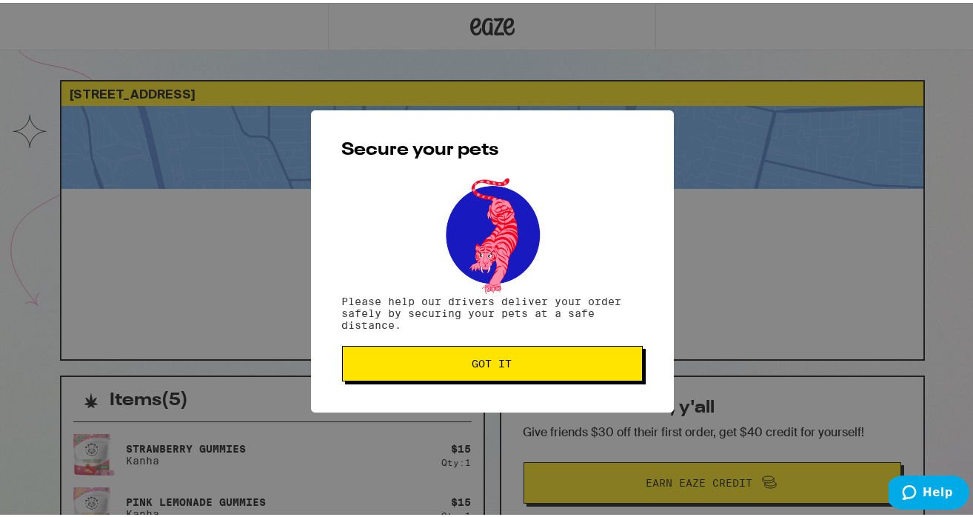
click at [573, 364] on span "Got it" at bounding box center [493, 361] width 276 height 10
